Goal: Obtain resource: Obtain resource

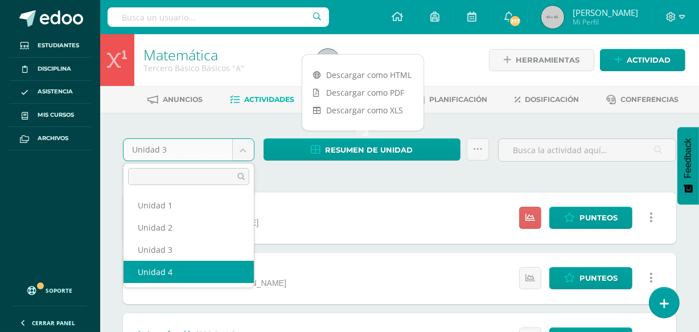
select select "Unidad 4"
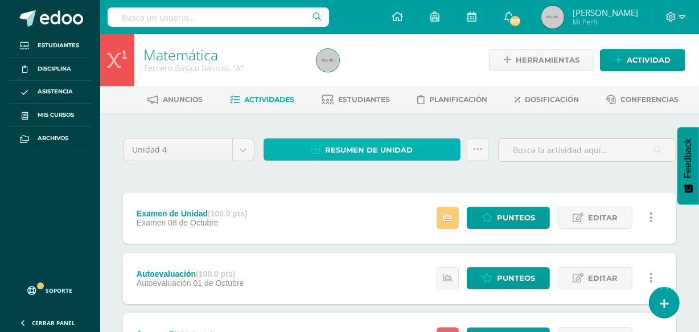
click at [387, 143] on span "Resumen de unidad" at bounding box center [369, 149] width 88 height 21
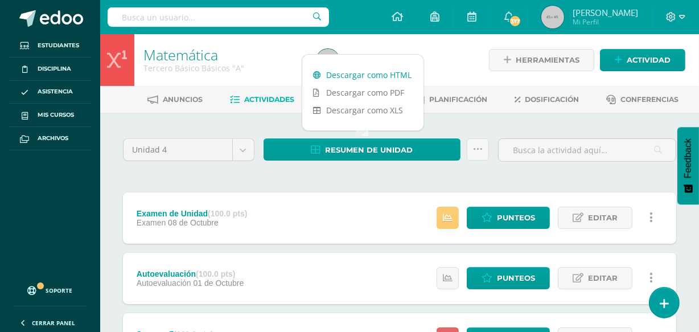
click at [368, 72] on link "Descargar como HTML" at bounding box center [362, 75] width 121 height 18
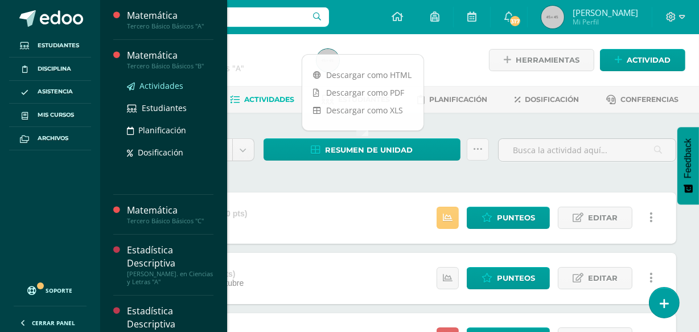
click at [166, 85] on span "Actividades" at bounding box center [161, 85] width 44 height 11
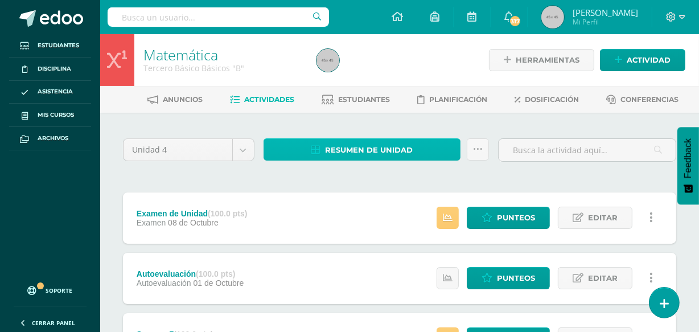
click at [385, 150] on span "Resumen de unidad" at bounding box center [369, 149] width 88 height 21
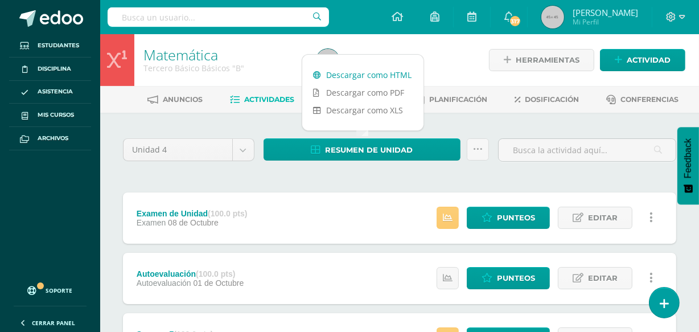
click at [359, 72] on link "Descargar como HTML" at bounding box center [362, 75] width 121 height 18
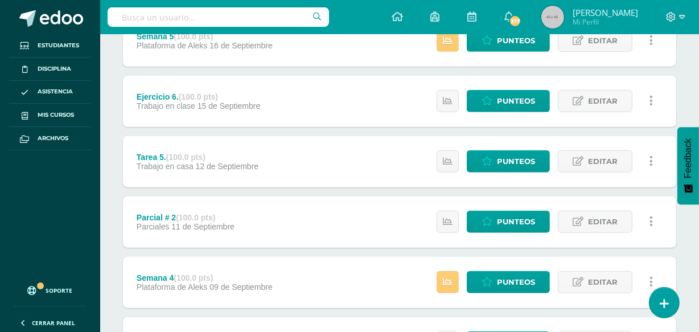
scroll to position [729, 0]
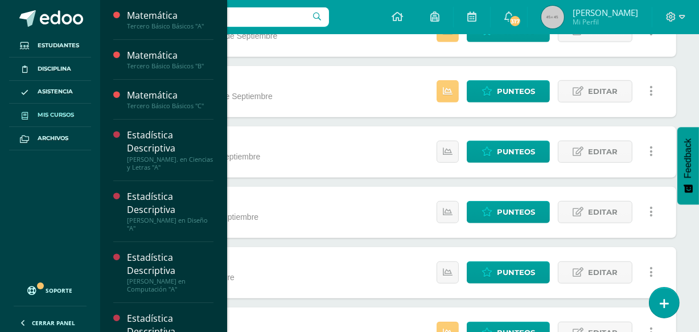
click at [43, 120] on link "Mis cursos" at bounding box center [50, 115] width 82 height 23
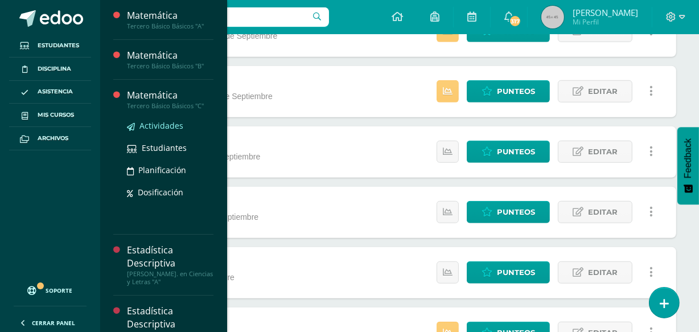
click at [171, 125] on span "Actividades" at bounding box center [161, 125] width 44 height 11
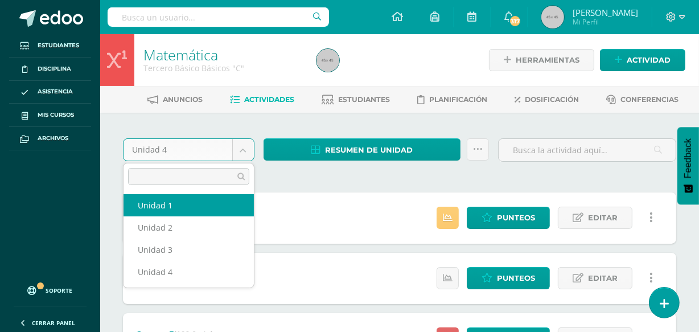
select select "Unidad 1"
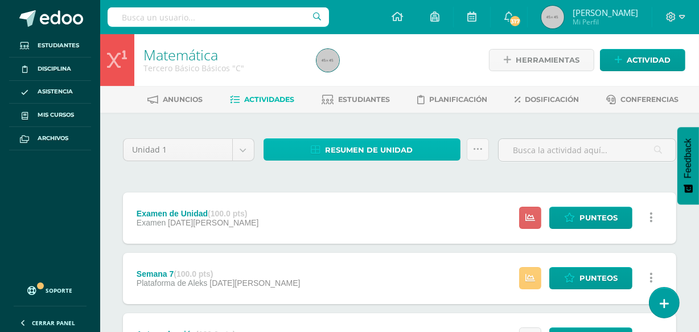
click at [372, 159] on span "Resumen de unidad" at bounding box center [369, 149] width 88 height 21
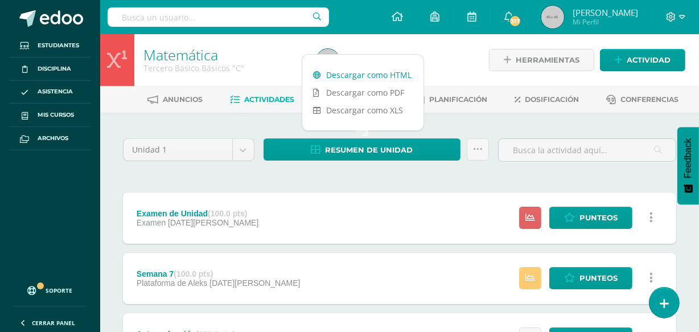
click at [343, 77] on link "Descargar como HTML" at bounding box center [362, 75] width 121 height 18
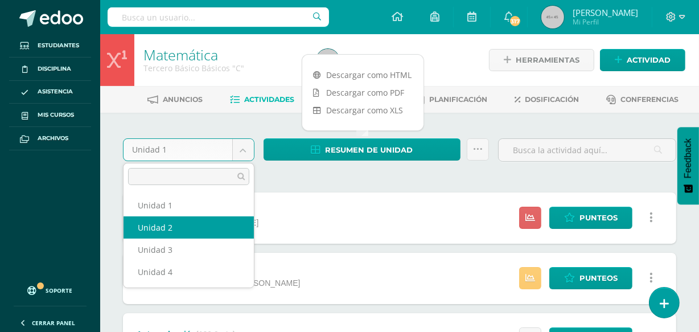
select select "Unidad 2"
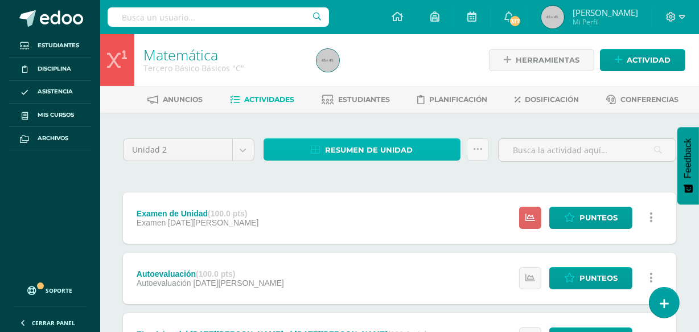
click at [369, 150] on span "Resumen de unidad" at bounding box center [369, 149] width 88 height 21
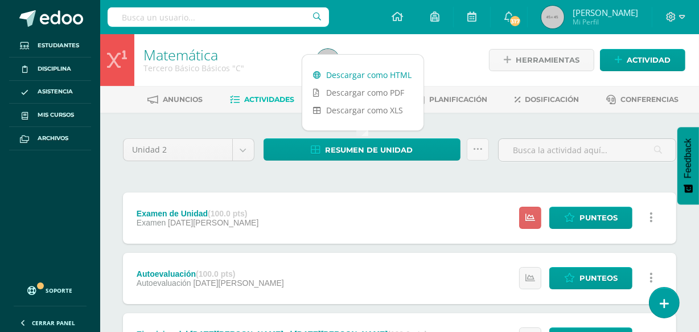
click at [382, 74] on link "Descargar como HTML" at bounding box center [362, 75] width 121 height 18
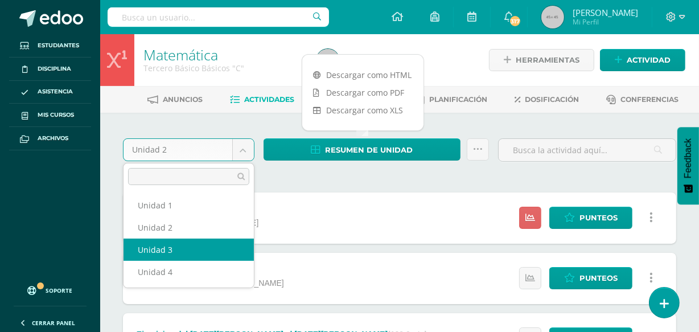
select select "Unidad 3"
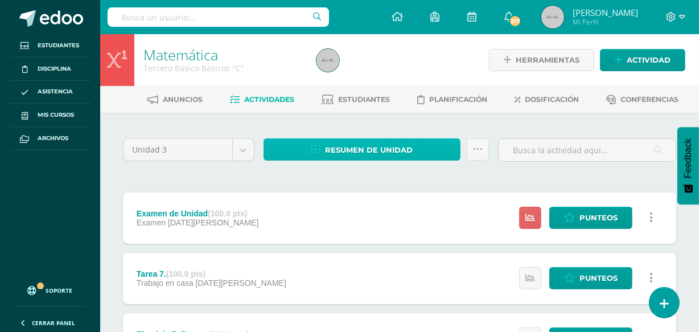
click at [403, 143] on span "Resumen de unidad" at bounding box center [369, 149] width 88 height 21
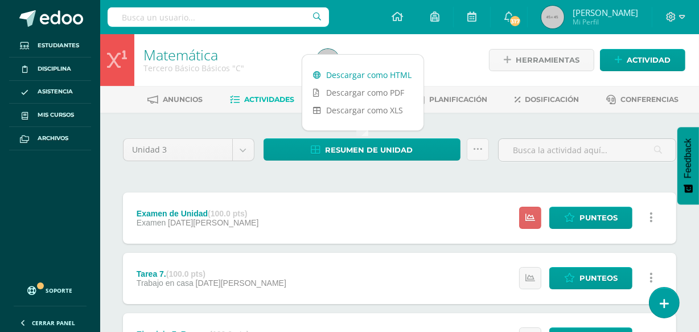
click at [389, 79] on link "Descargar como HTML" at bounding box center [362, 75] width 121 height 18
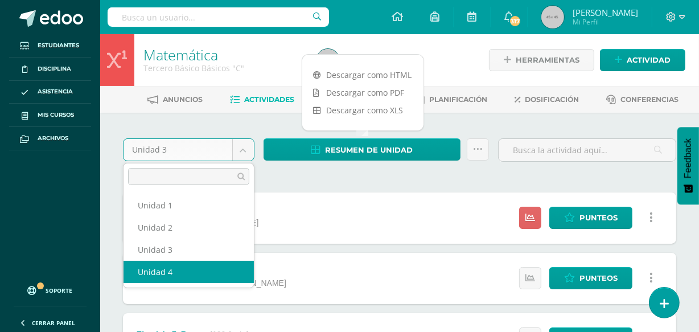
select select "Unidad 4"
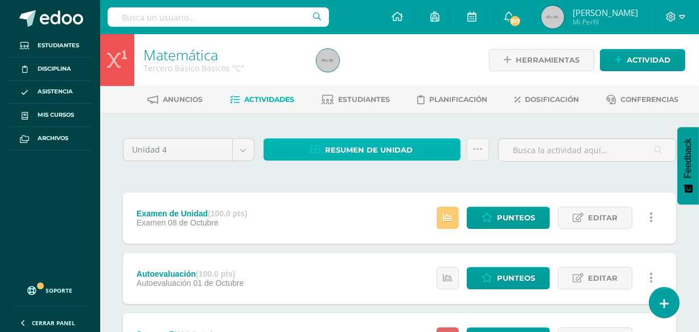
click at [373, 150] on span "Resumen de unidad" at bounding box center [369, 149] width 88 height 21
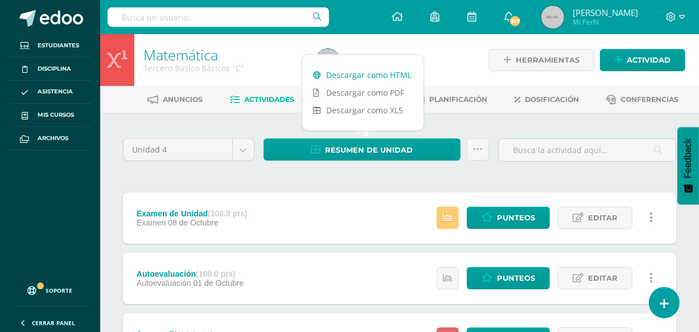
click at [376, 76] on link "Descargar como HTML" at bounding box center [362, 75] width 121 height 18
